Goal: Transaction & Acquisition: Book appointment/travel/reservation

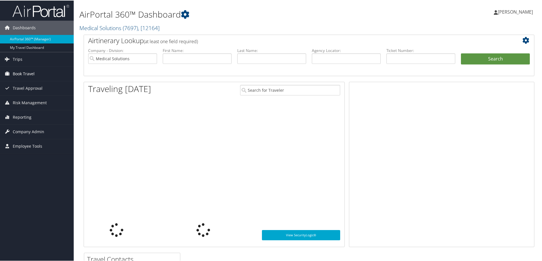
click at [33, 68] on span "Book Travel" at bounding box center [24, 73] width 22 height 14
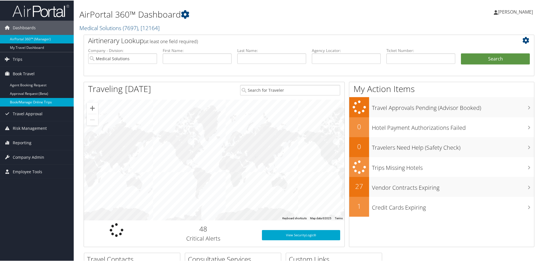
click at [28, 105] on link "Book/Manage Online Trips" at bounding box center [37, 101] width 74 height 9
